Goal: Use online tool/utility: Use online tool/utility

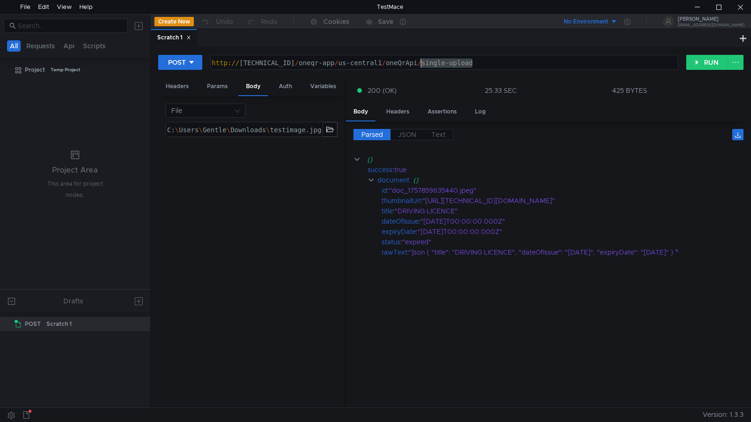
drag, startPoint x: 467, startPoint y: 60, endPoint x: 422, endPoint y: 68, distance: 45.3
click at [422, 68] on div "http:// [TECHNICAL_ID] / oneqr-app / us-central1 / oneQrApi / single-upload" at bounding box center [443, 72] width 467 height 27
type textarea "[URL][TECHNICAL_ID]"
click at [705, 61] on button "RUN" at bounding box center [707, 62] width 42 height 15
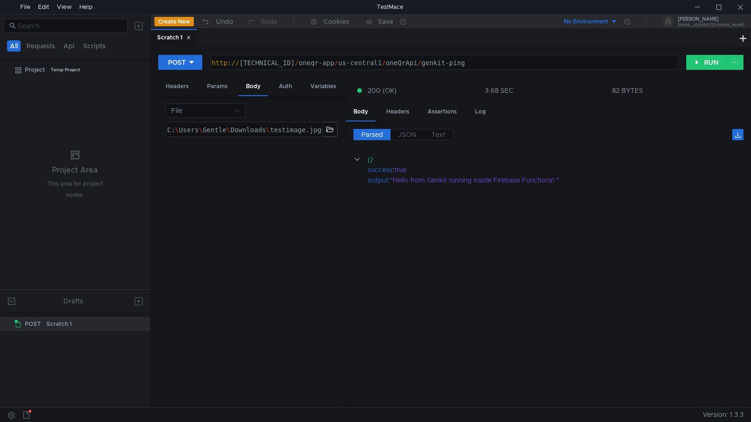
scroll to position [0, 17]
